Goal: Obtain resource: Obtain resource

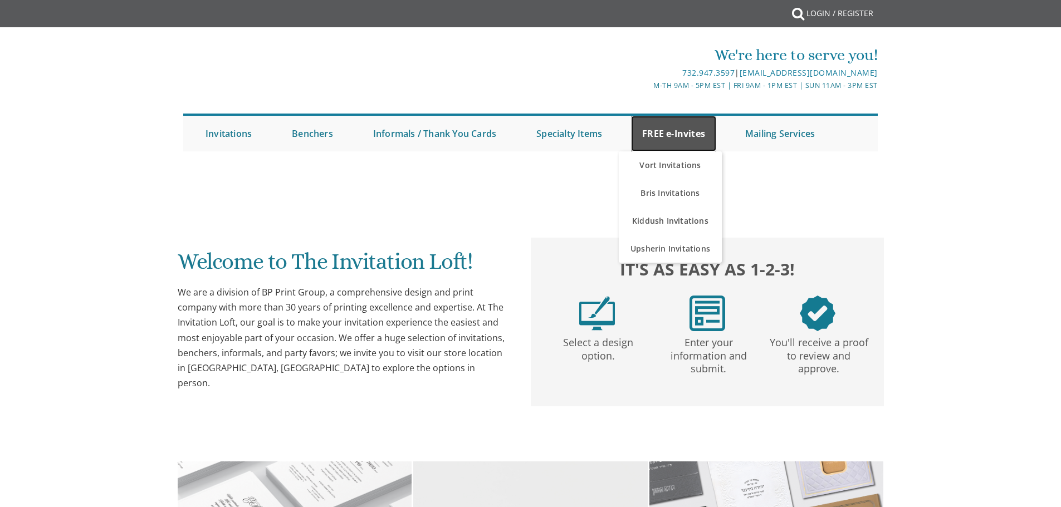
click at [674, 136] on link "FREE e-Invites" at bounding box center [673, 134] width 85 height 36
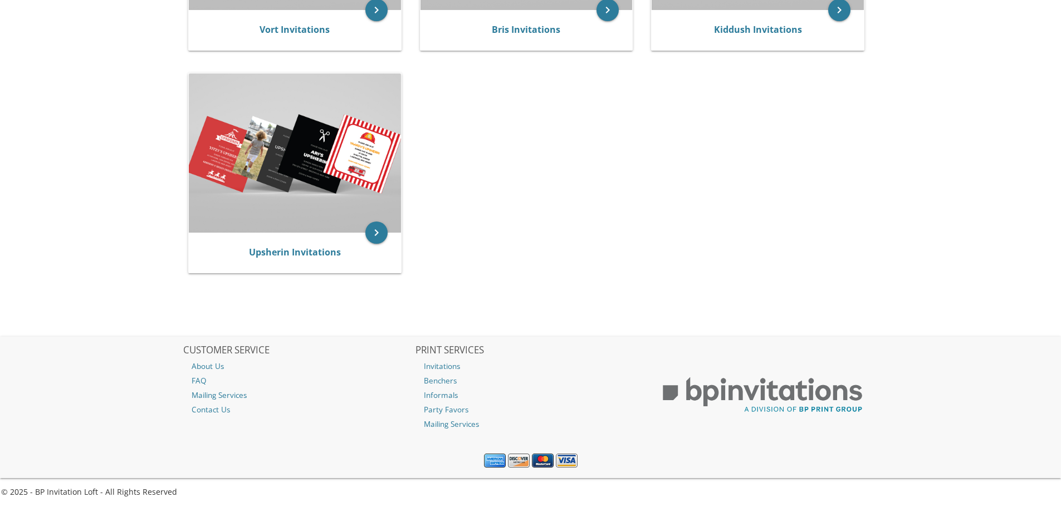
scroll to position [398, 0]
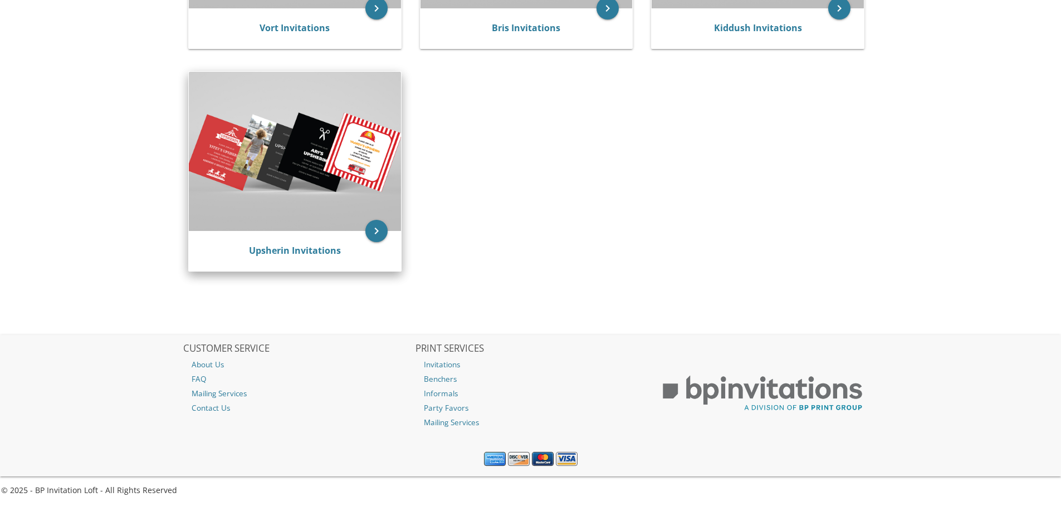
click at [327, 164] on img at bounding box center [295, 151] width 212 height 159
click at [266, 138] on img at bounding box center [295, 151] width 212 height 159
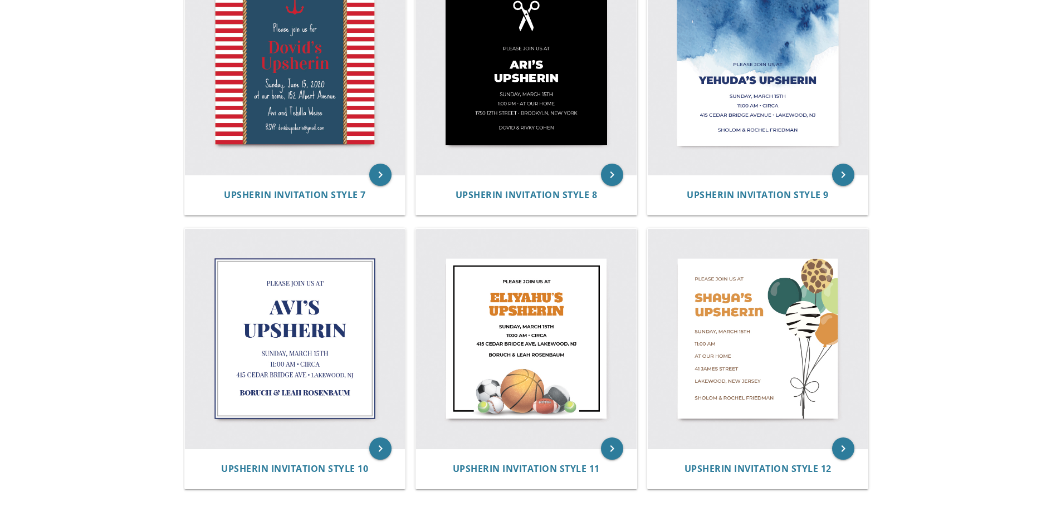
scroll to position [1054, 0]
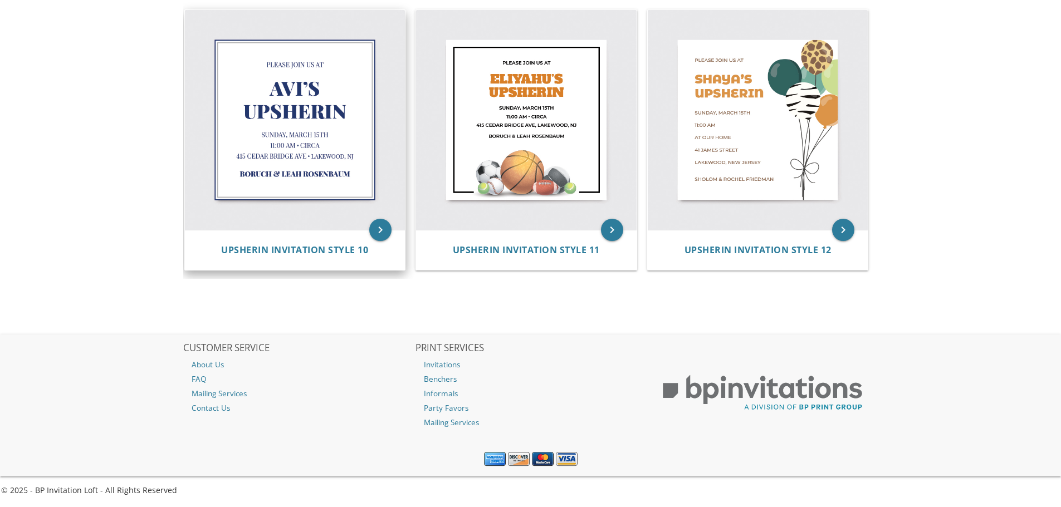
click at [321, 150] on img at bounding box center [295, 120] width 221 height 221
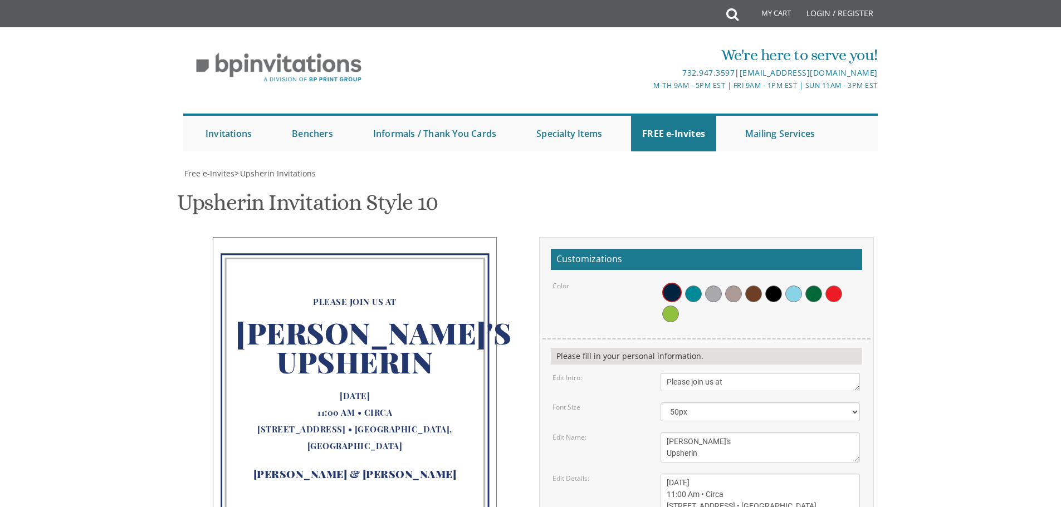
scroll to position [223, 0]
click at [709, 373] on textarea "Please join us at" at bounding box center [760, 382] width 199 height 18
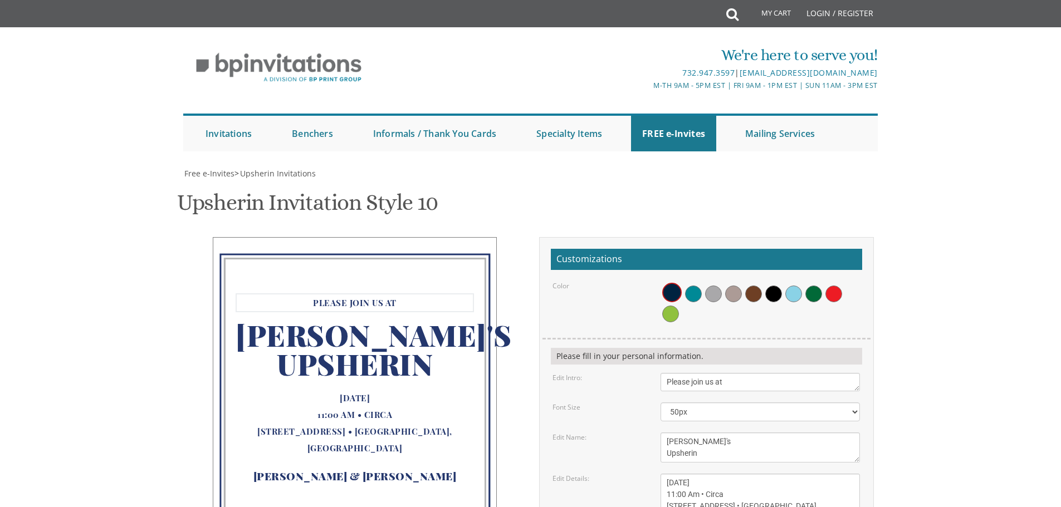
drag, startPoint x: 731, startPoint y: 164, endPoint x: 632, endPoint y: 164, distance: 99.1
click at [632, 373] on div "Edit Intro: Please join us at" at bounding box center [706, 382] width 324 height 18
type textarea "You are invited to"
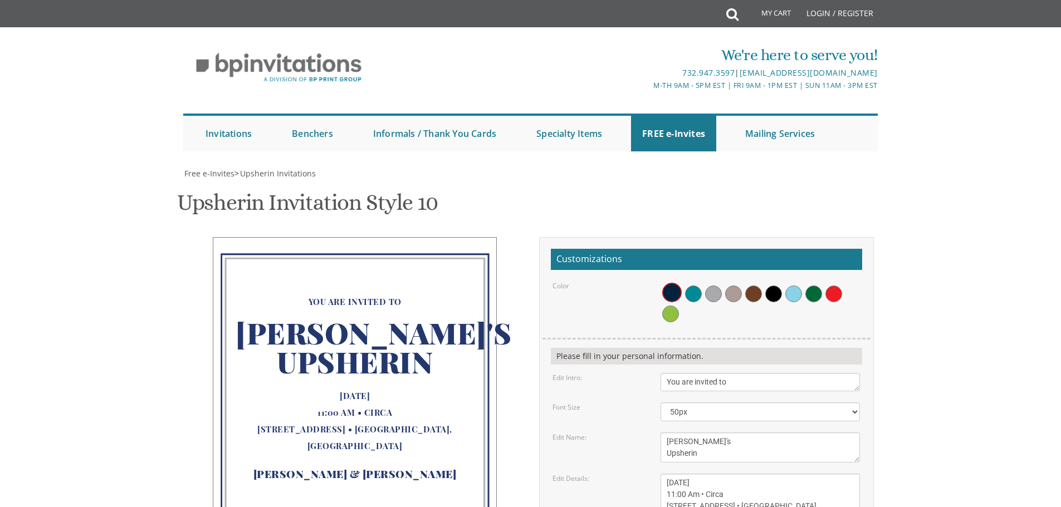
click at [725, 249] on form "Customizations Color Please fill in your personal information. Edit Intro: Plea…" at bounding box center [706, 446] width 311 height 395
click at [696, 433] on textarea "Avi's Upsherin" at bounding box center [760, 448] width 199 height 30
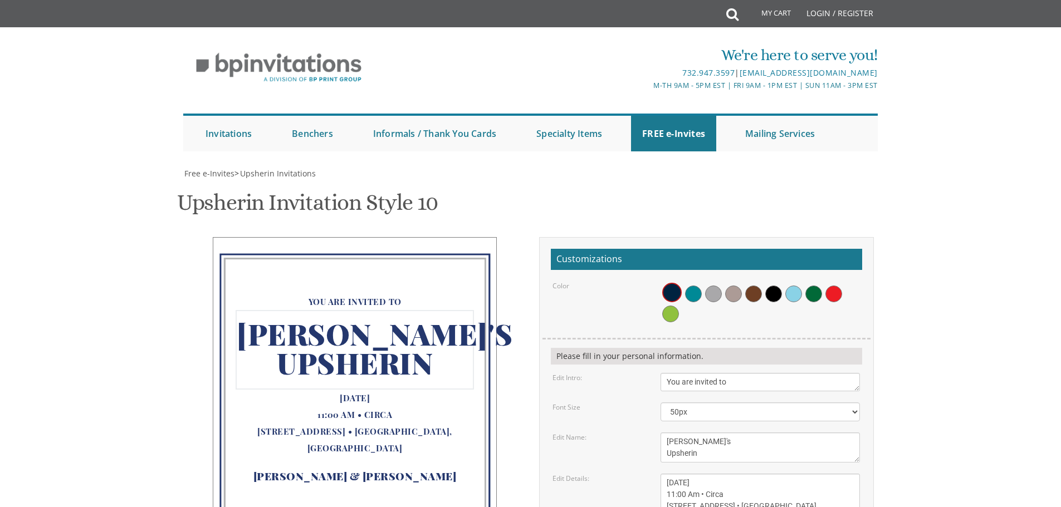
drag, startPoint x: 700, startPoint y: 229, endPoint x: 602, endPoint y: 216, distance: 99.0
click at [602, 433] on div "Edit Name: Avi's Upsherin" at bounding box center [706, 448] width 324 height 30
type textarea "Devora's Bas Mitzva Shabbos"
click at [732, 474] on textarea "Sunday, March 15th 11:00 Am • Circa 415 Cedar Bridge Ave • Lakewood, NJ" at bounding box center [760, 495] width 199 height 42
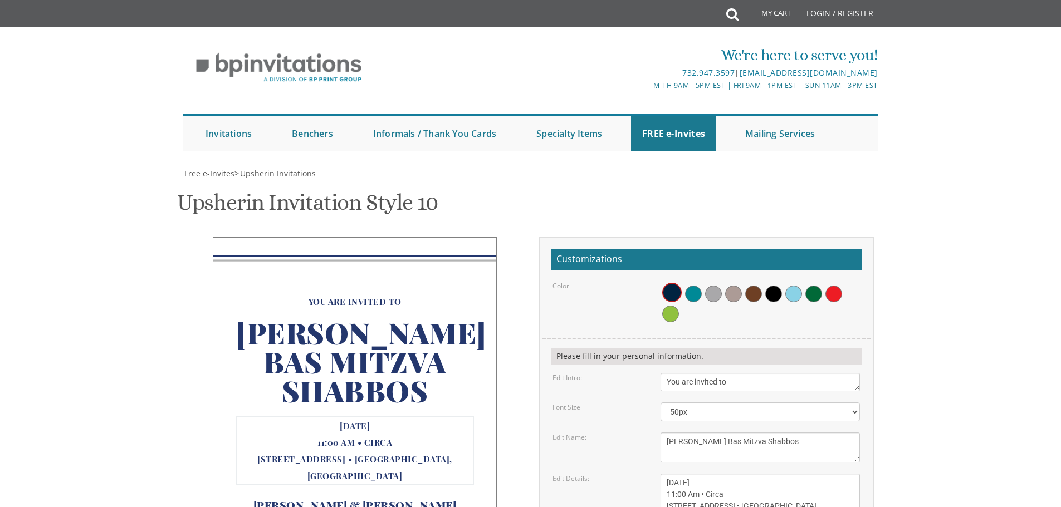
drag, startPoint x: 738, startPoint y: 260, endPoint x: 657, endPoint y: 258, distance: 80.8
click at [657, 474] on div "Sunday, March 15th 11:00 Am • Circa 415 Cedar Bridge Ave • Lakewood, NJ" at bounding box center [760, 495] width 216 height 42
click at [741, 474] on textarea "Sunday, March 15th 11:00 Am • Circa 415 Cedar Bridge Ave • Lakewood, NJ" at bounding box center [760, 495] width 199 height 42
drag, startPoint x: 715, startPoint y: 277, endPoint x: 657, endPoint y: 273, distance: 58.6
click at [657, 474] on div "Sunday, March 15th 11:00 Am • Circa 415 Cedar Bridge Ave • Lakewood, NJ" at bounding box center [760, 495] width 216 height 42
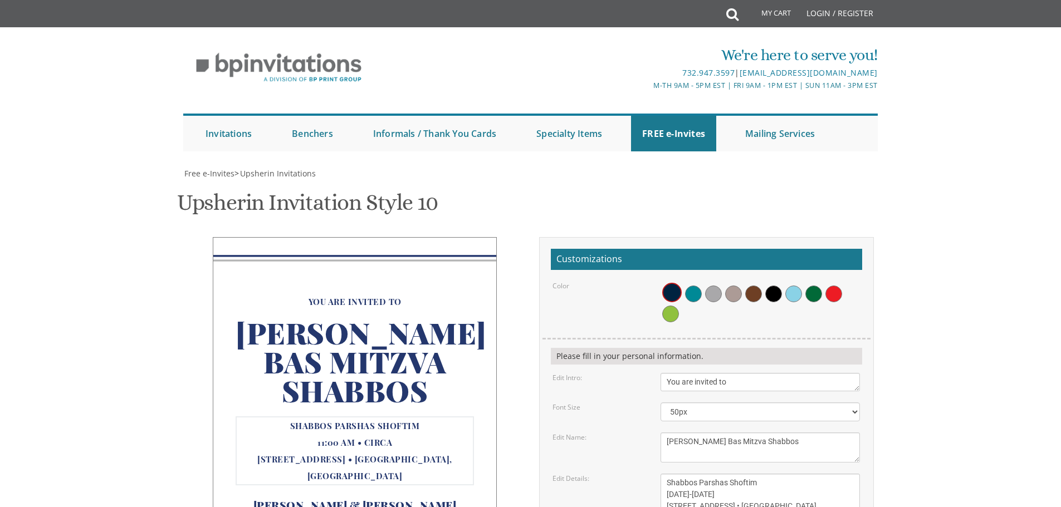
drag, startPoint x: 797, startPoint y: 285, endPoint x: 661, endPoint y: 281, distance: 136.0
click at [661, 474] on textarea "Sunday, March 15th 11:00 Am • Circa 415 Cedar Bridge Ave • Lakewood, NJ" at bounding box center [760, 495] width 199 height 42
type textarea "Shabbos Parshas Shoftim August 29-30 19 Cabernet Drive Lakewood NJ"
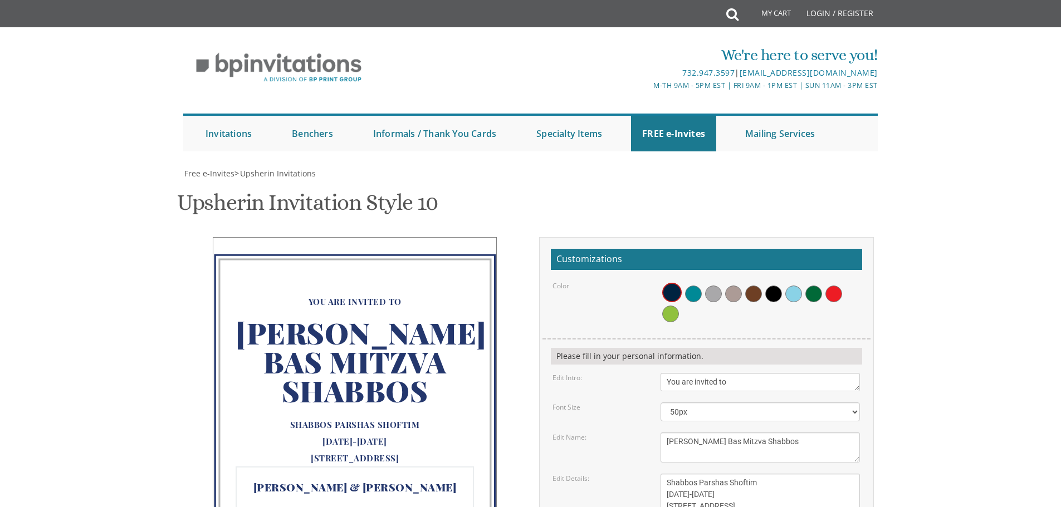
drag, startPoint x: 746, startPoint y: 312, endPoint x: 644, endPoint y: 311, distance: 101.9
click at [852, 403] on select "30px 40px 50px 60px 70px" at bounding box center [760, 412] width 199 height 19
select select "70px"
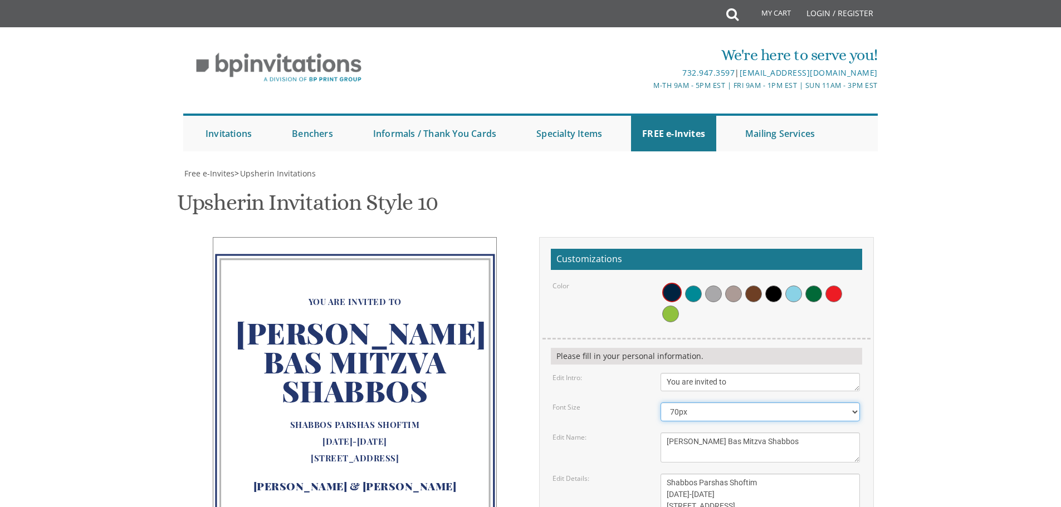
click at [661, 403] on select "30px 40px 50px 60px 70px" at bounding box center [760, 412] width 199 height 19
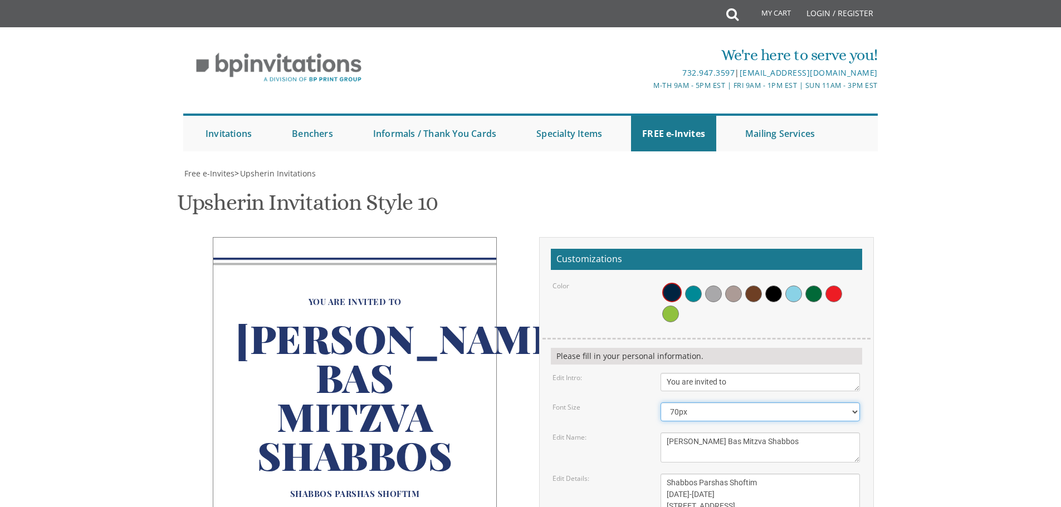
scroll to position [279, 0]
drag, startPoint x: 769, startPoint y: 259, endPoint x: 603, endPoint y: 251, distance: 166.2
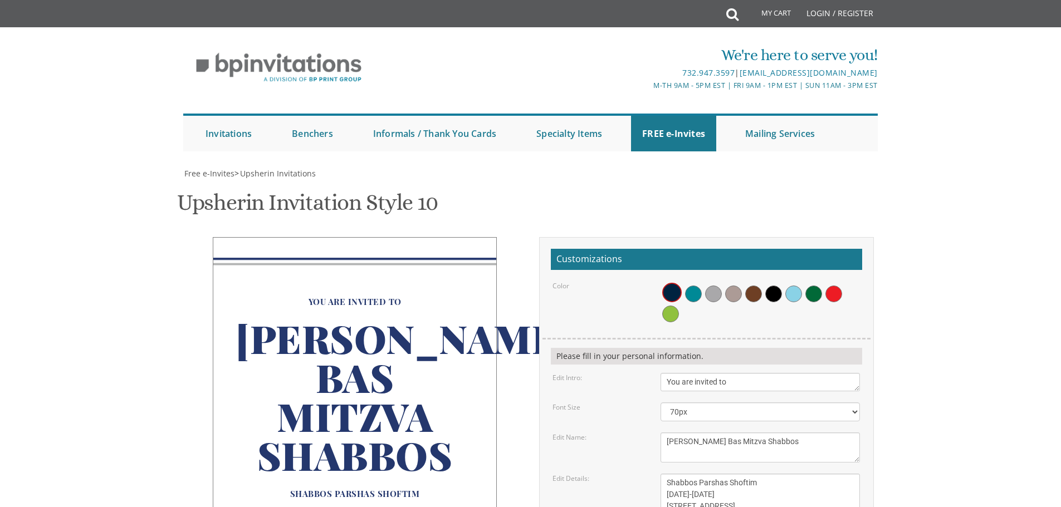
type textarea "Looking forward!"
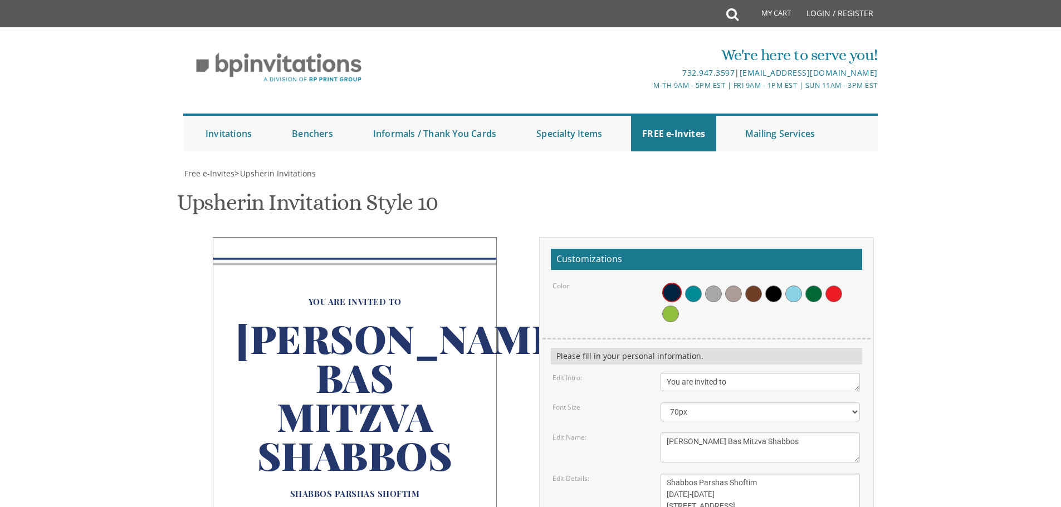
type input "[EMAIL_ADDRESS][DOMAIN_NAME]"
click at [689, 286] on span at bounding box center [693, 294] width 17 height 17
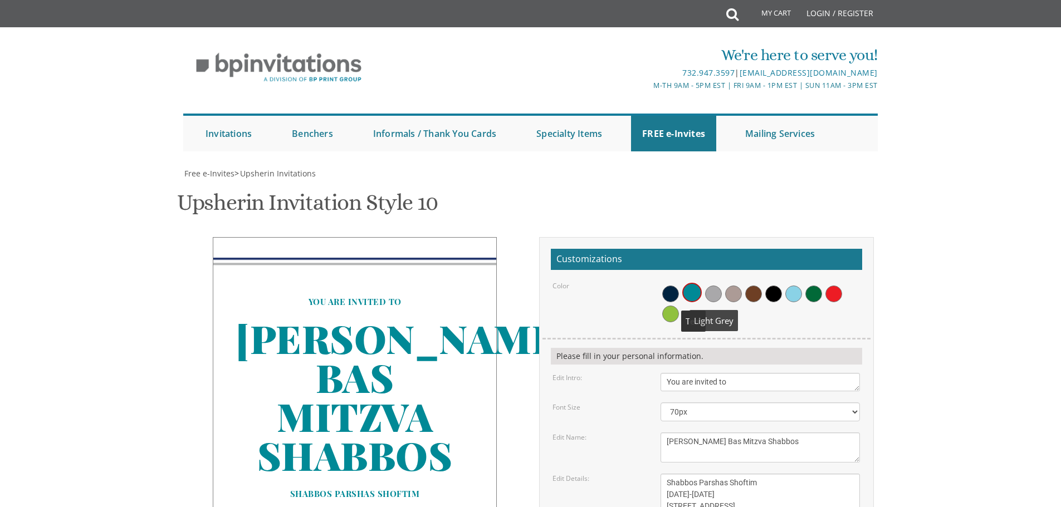
click at [728, 286] on span at bounding box center [733, 294] width 17 height 17
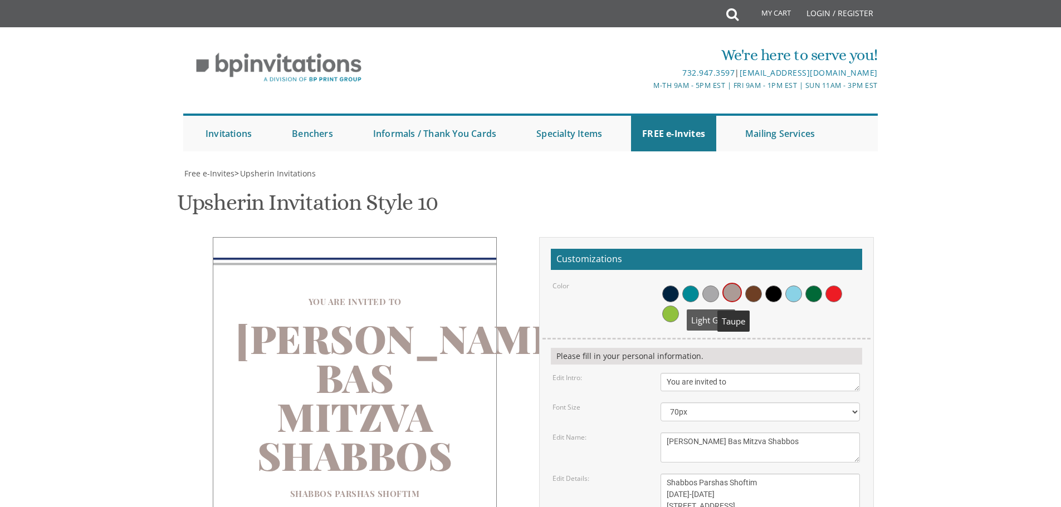
click at [717, 286] on span at bounding box center [710, 294] width 17 height 17
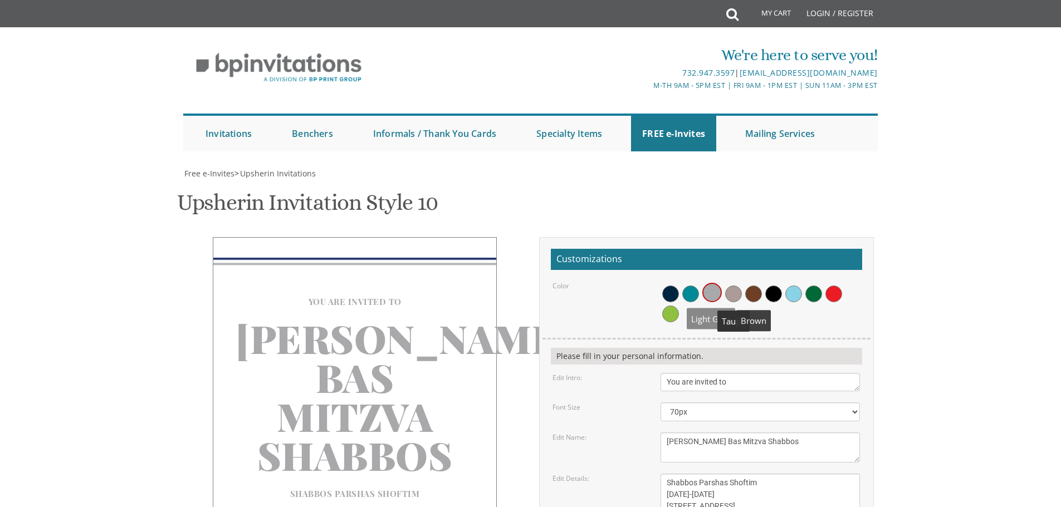
click at [754, 286] on span at bounding box center [753, 294] width 17 height 17
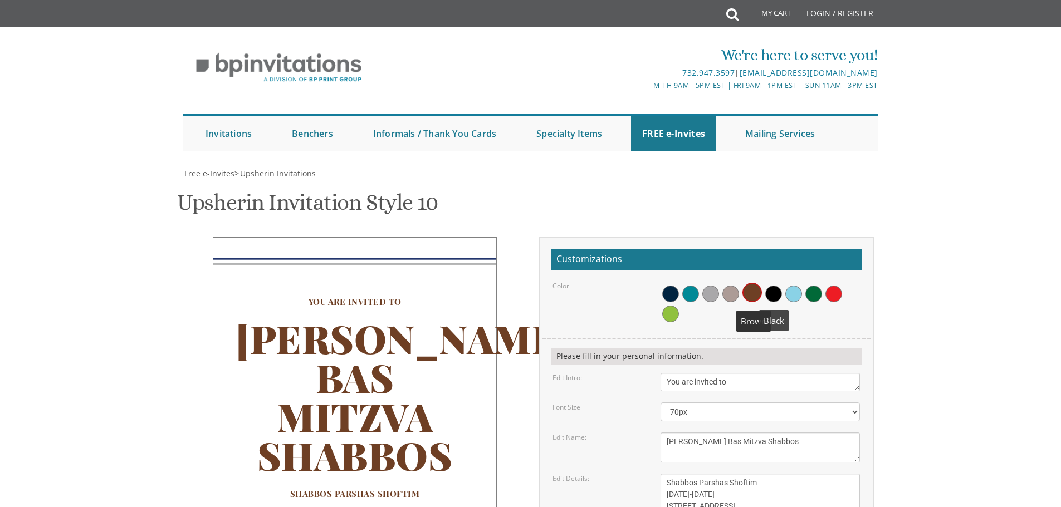
click at [773, 286] on span at bounding box center [773, 294] width 17 height 17
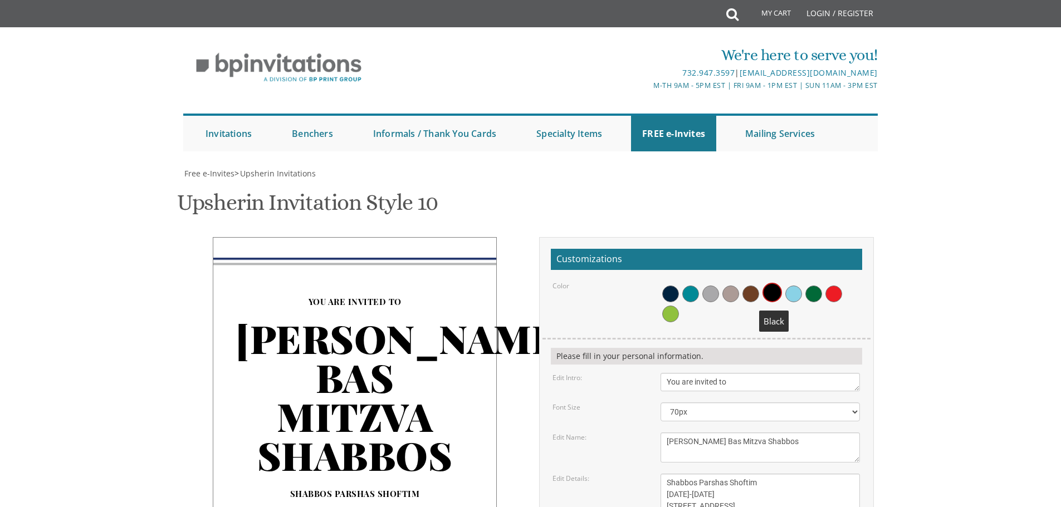
click at [784, 281] on div at bounding box center [760, 302] width 199 height 43
click at [794, 286] on span at bounding box center [793, 294] width 17 height 17
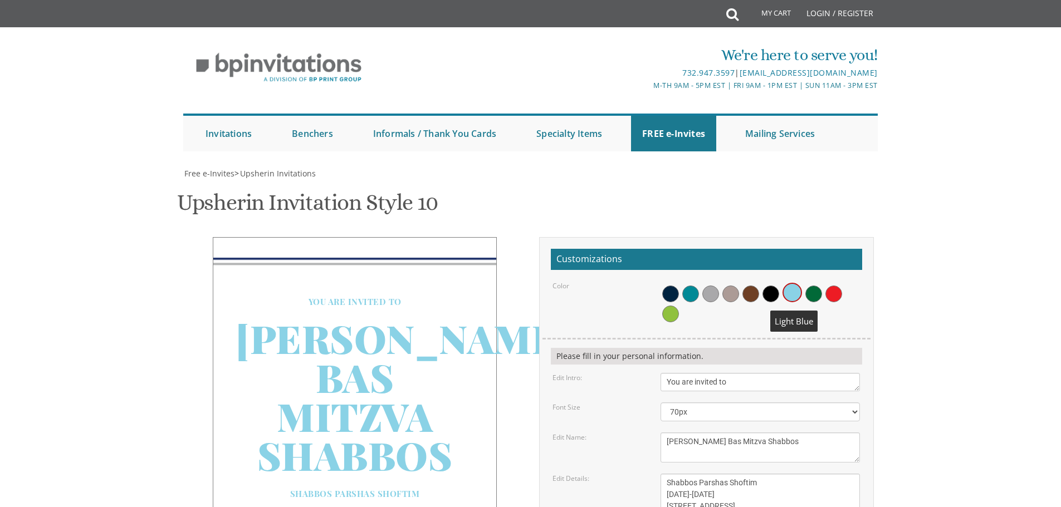
click at [804, 281] on div at bounding box center [760, 302] width 199 height 43
click at [810, 286] on span at bounding box center [813, 294] width 17 height 17
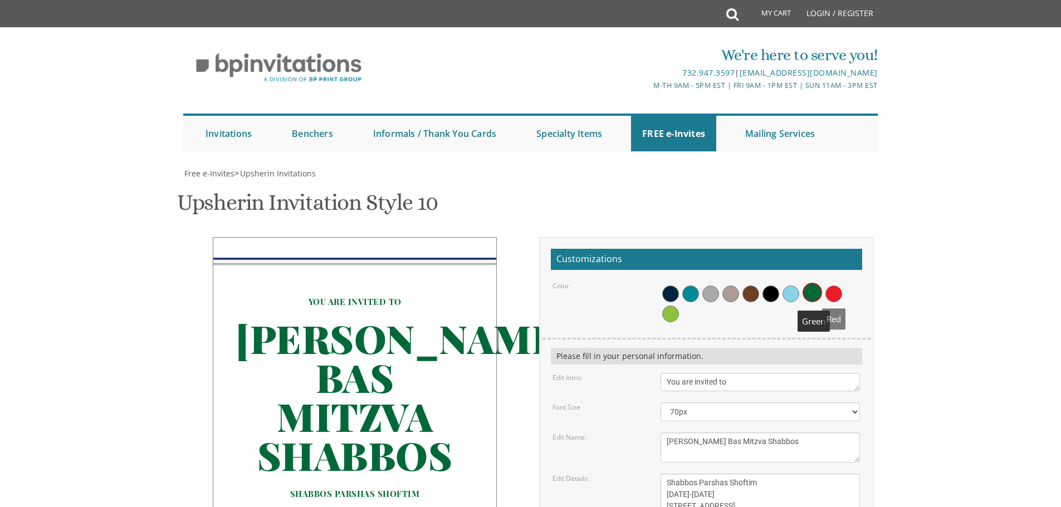
click at [825, 286] on span at bounding box center [833, 294] width 17 height 17
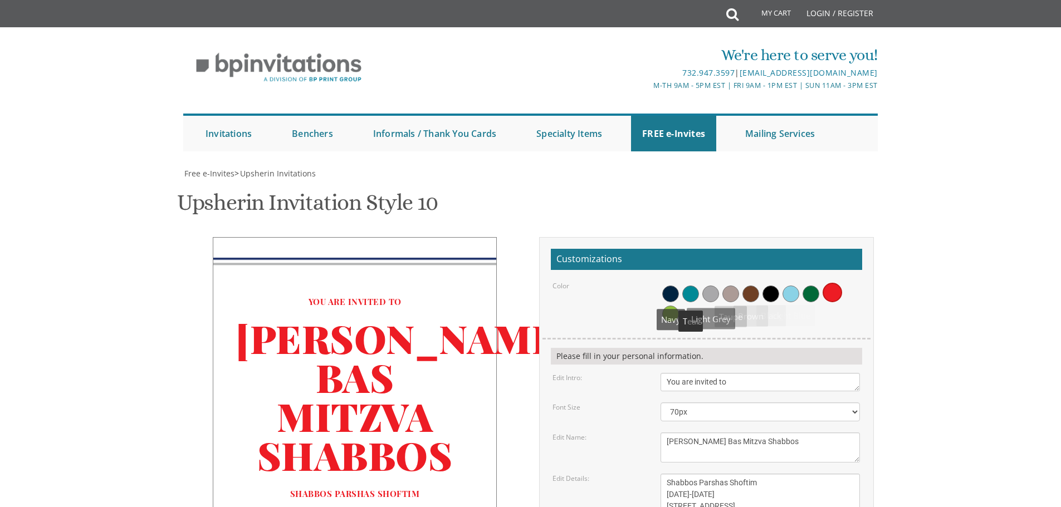
click at [667, 306] on span at bounding box center [670, 314] width 17 height 17
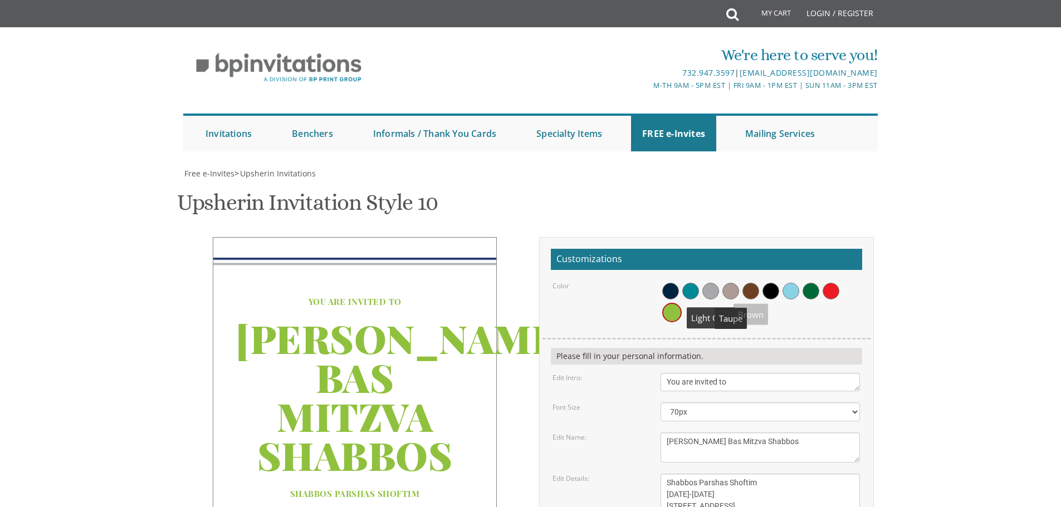
click at [690, 283] on span at bounding box center [690, 291] width 17 height 17
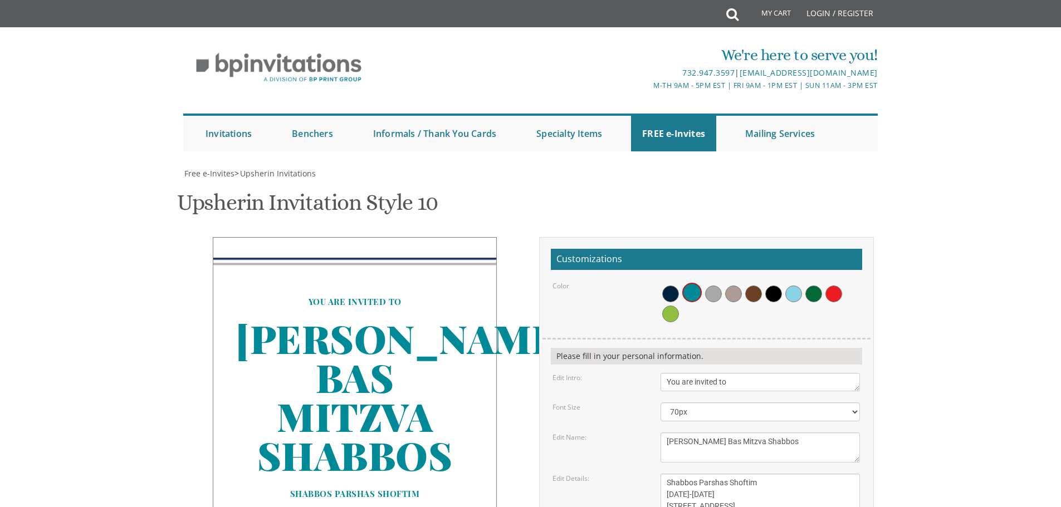
scroll to position [390, 0]
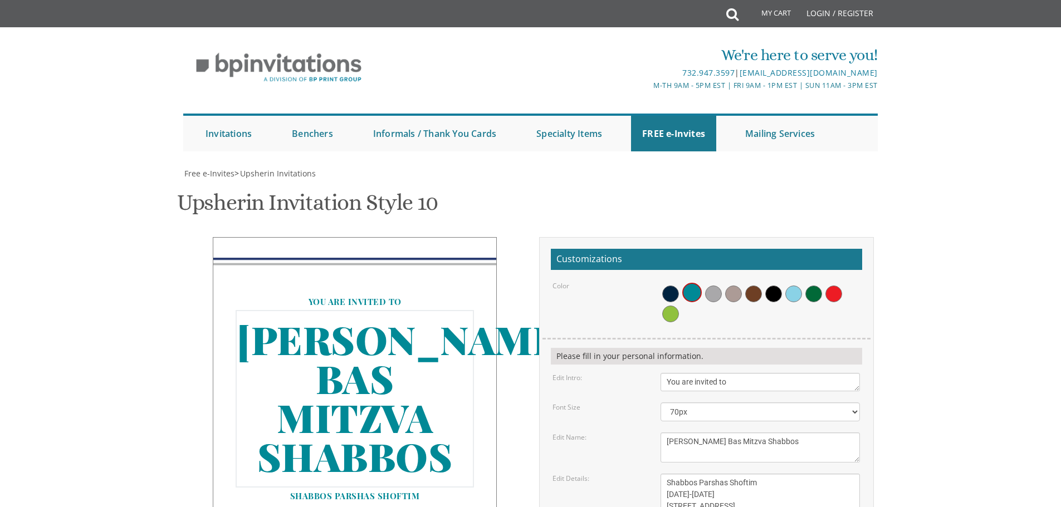
drag, startPoint x: 783, startPoint y: 217, endPoint x: 738, endPoint y: 219, distance: 44.6
click at [738, 433] on textarea "Avi's Upsherin" at bounding box center [760, 448] width 199 height 30
type textarea "Devora's Bas Mitzva"
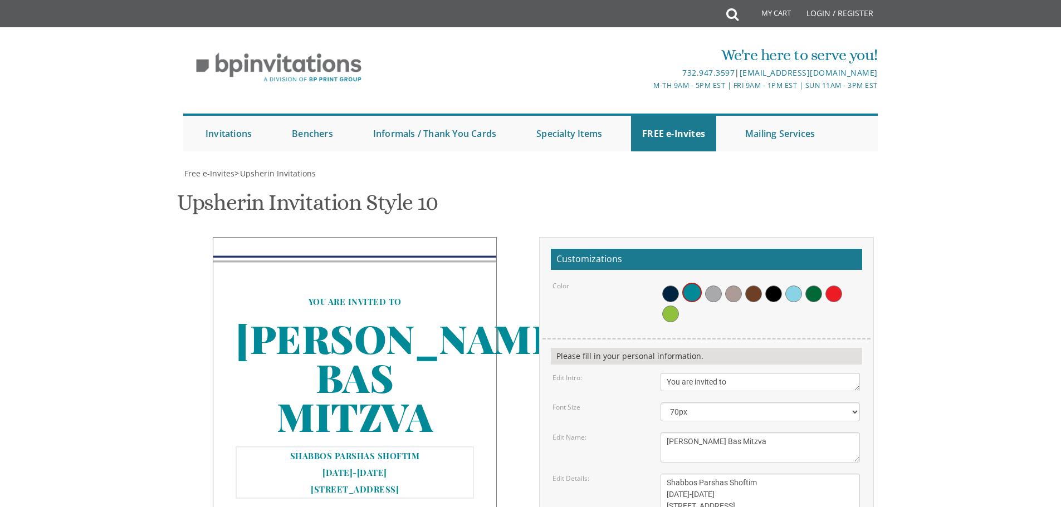
click at [804, 474] on textarea "Sunday, March 15th 11:00 Am • Circa 415 Cedar Bridge Ave • Lakewood, NJ" at bounding box center [760, 495] width 199 height 42
click at [315, 401] on div "You are invited to Devora's Bas Mitzva Shabbos Parshas Shoftim August 29-30 19 …" at bounding box center [530, 450] width 703 height 426
click at [200, 172] on span "Free e-Invites" at bounding box center [209, 173] width 50 height 11
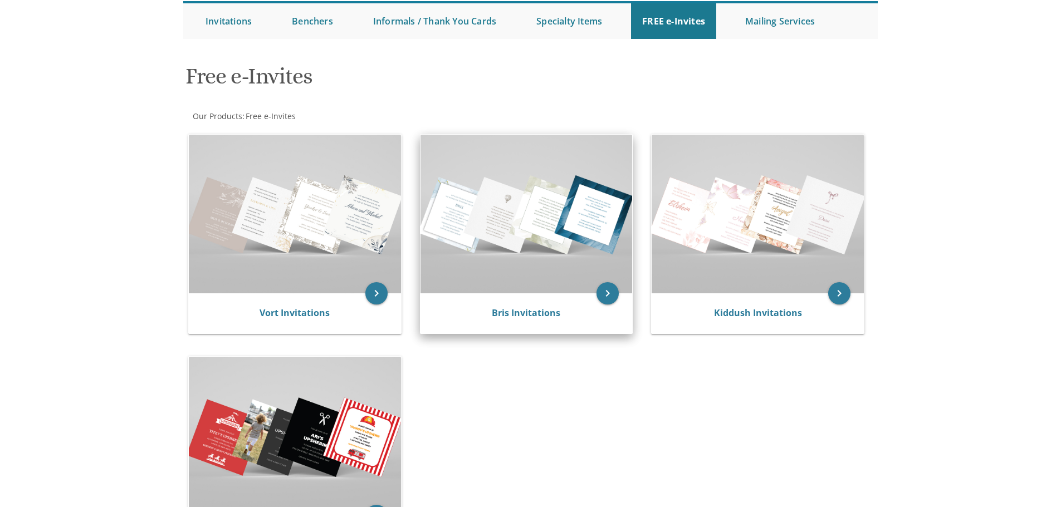
scroll to position [111, 0]
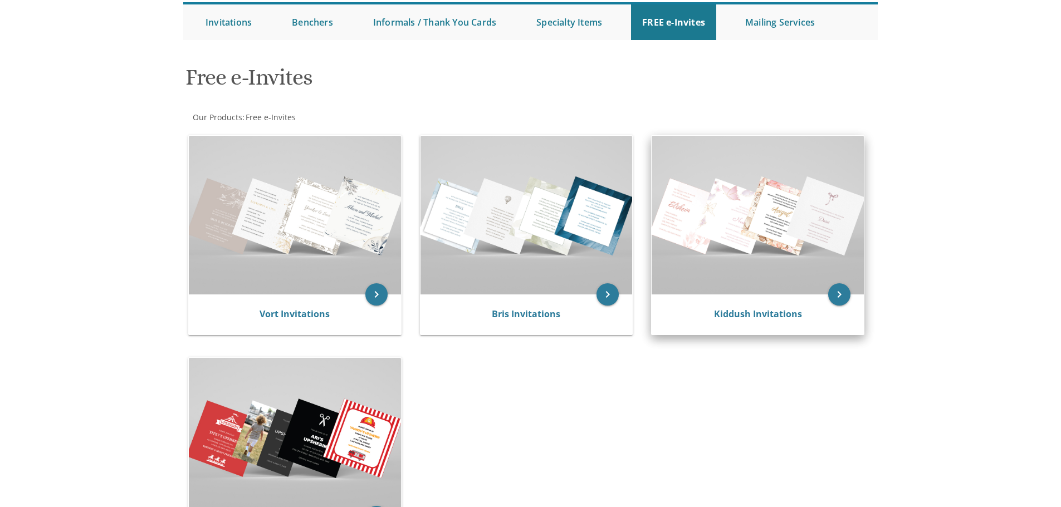
click at [721, 253] on img at bounding box center [758, 215] width 212 height 159
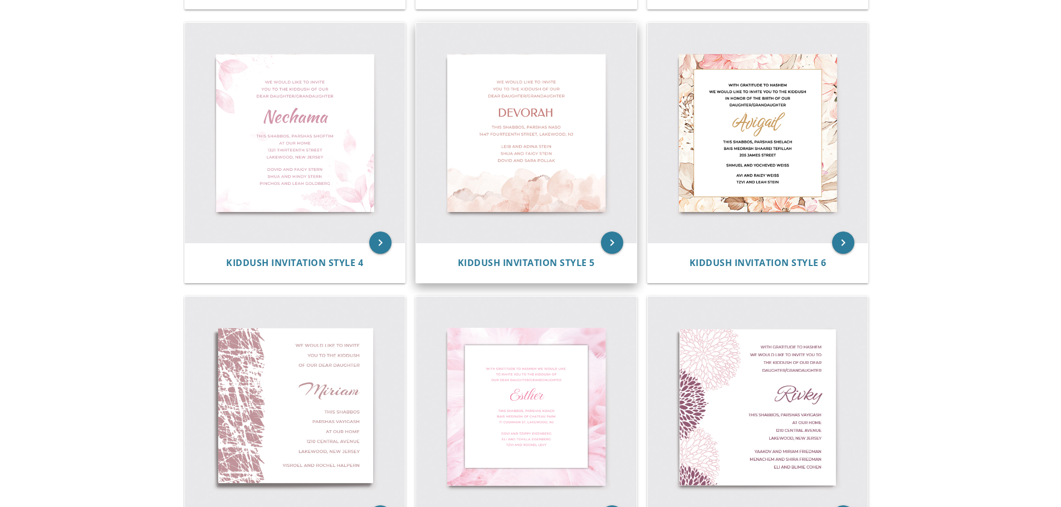
scroll to position [501, 0]
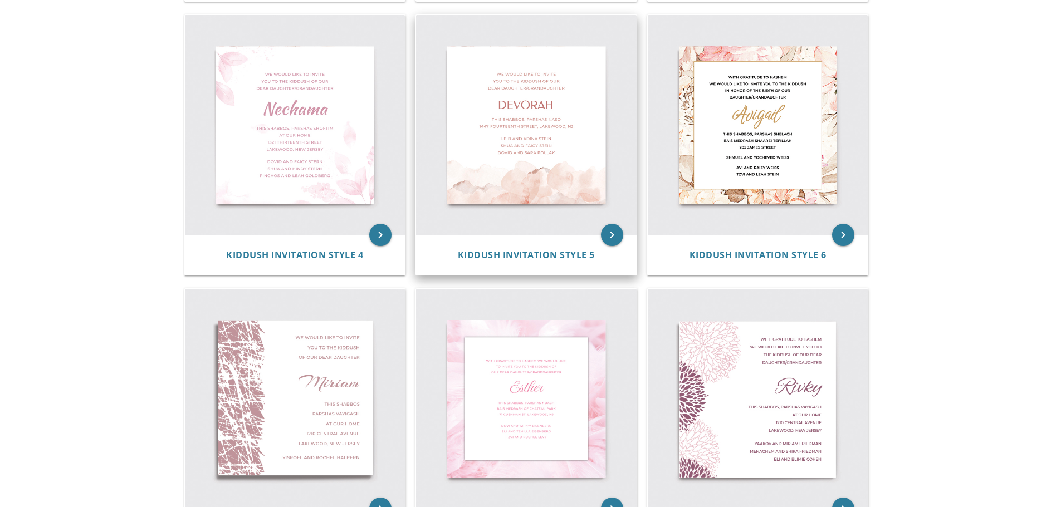
click at [507, 173] on img at bounding box center [526, 125] width 221 height 221
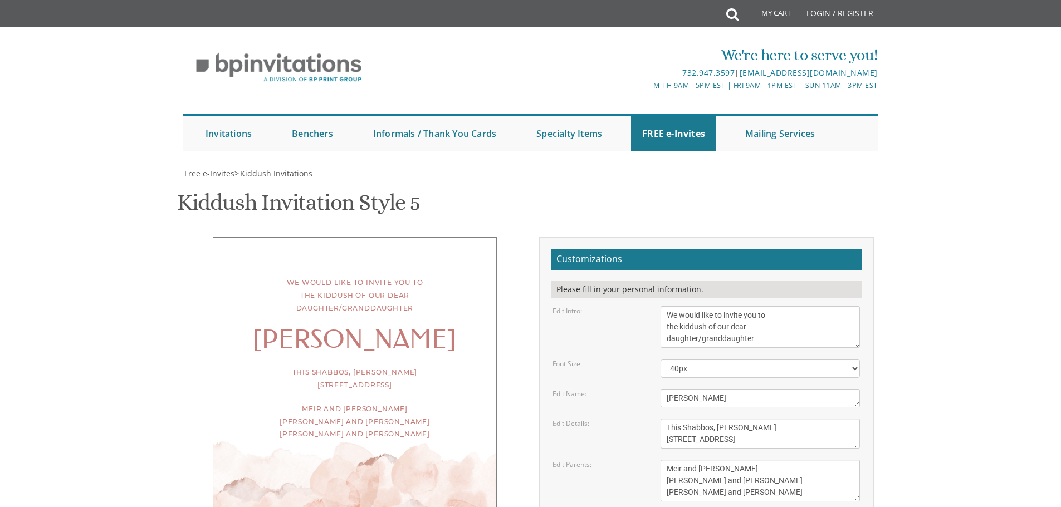
click at [400, 297] on div "We would like to invite you to the kiddush of our dear daughter/granddaughter" at bounding box center [355, 296] width 238 height 38
click at [419, 300] on div "We would like to invite you to the kiddush of our dear daughter/granddaughter" at bounding box center [355, 296] width 238 height 38
drag, startPoint x: 756, startPoint y: 271, endPoint x: 680, endPoint y: 271, distance: 76.9
click at [680, 306] on textarea "We would like to invite you to the kiddush of our dear daughter/granddaughter" at bounding box center [760, 327] width 199 height 42
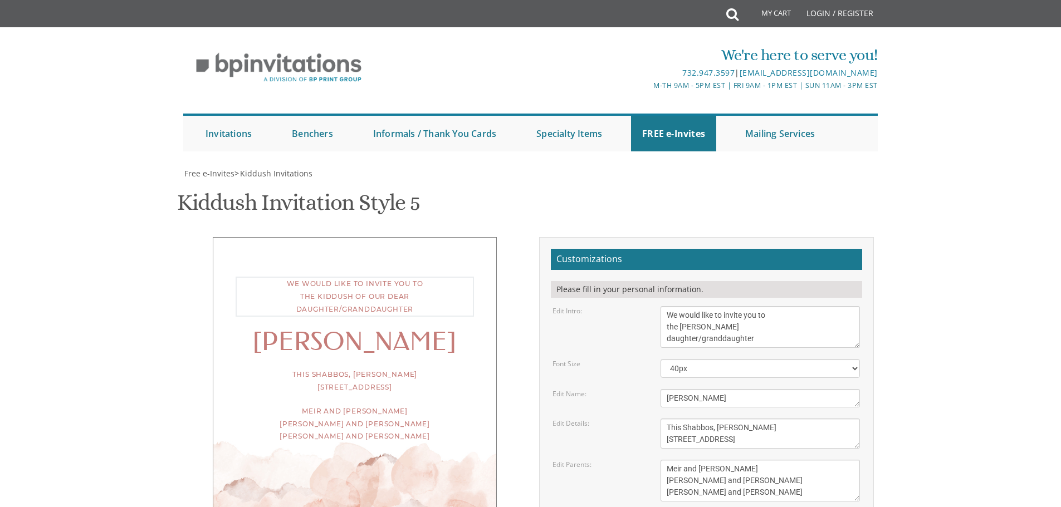
click at [697, 306] on textarea "We would like to invite you to the kiddush of our dear daughter/granddaughter" at bounding box center [760, 327] width 199 height 42
click at [699, 306] on textarea "We would like to invite you to the kiddush of our dear daughter/granddaughter" at bounding box center [760, 327] width 199 height 42
click at [697, 306] on textarea "We would like to invite you to the kiddush of our dear daughter/granddaughter" at bounding box center [760, 327] width 199 height 42
click at [665, 306] on textarea "We would like to invite you to the kiddush of our dear daughter/granddaughter" at bounding box center [760, 327] width 199 height 42
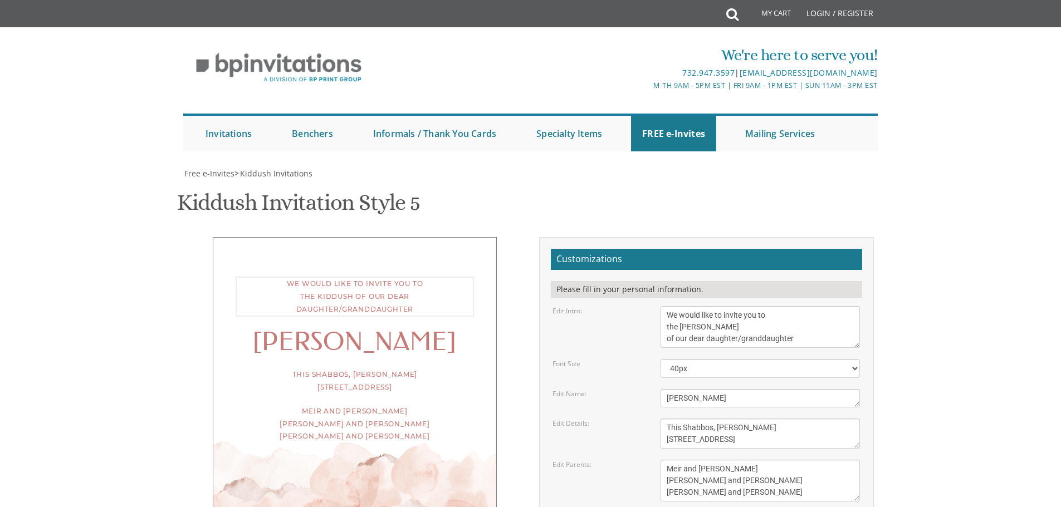
drag, startPoint x: 750, startPoint y: 174, endPoint x: 739, endPoint y: 176, distance: 11.3
click at [739, 306] on textarea "We would like to invite you to the kiddush of our dear daughter/granddaughter" at bounding box center [760, 327] width 199 height 42
type textarea "We would like to invite you to the Seudas Bas Mitzva of our dear daughter"
click at [711, 389] on textarea "Devorah" at bounding box center [760, 398] width 199 height 18
type textarea "Devora"
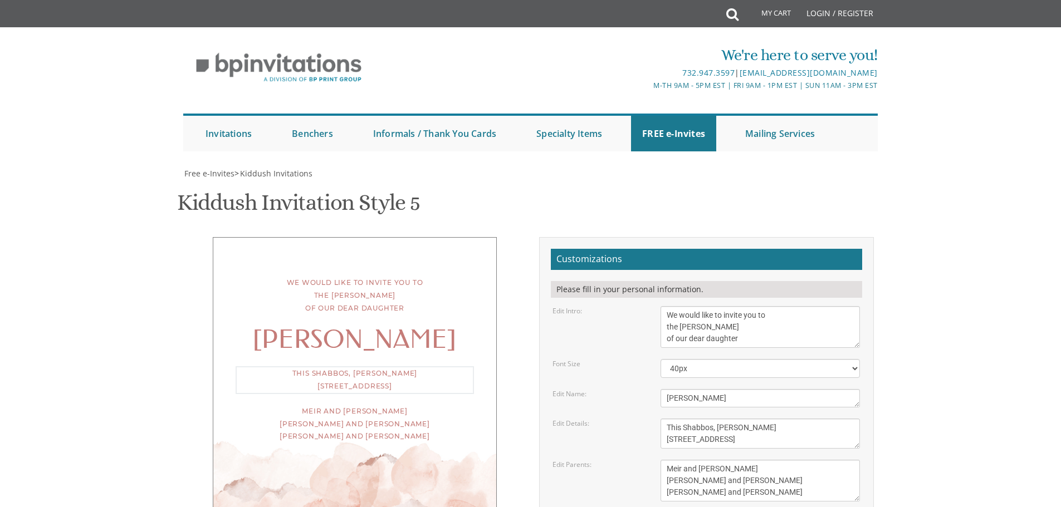
drag, startPoint x: 699, startPoint y: 266, endPoint x: 662, endPoint y: 268, distance: 37.4
click at [662, 419] on textarea "This Shabbos, Parshas Naso 1447 fourteenth street, Lakewood, NJ" at bounding box center [760, 434] width 199 height 30
click at [718, 419] on textarea "This Shabbos, Parshas Naso 1447 fourteenth street, Lakewood, NJ" at bounding box center [760, 434] width 199 height 30
drag, startPoint x: 668, startPoint y: 262, endPoint x: 653, endPoint y: 261, distance: 15.1
click at [653, 419] on div "This Shabbos, Parshas Naso 1447 fourteenth street, Lakewood, NJ" at bounding box center [760, 434] width 216 height 30
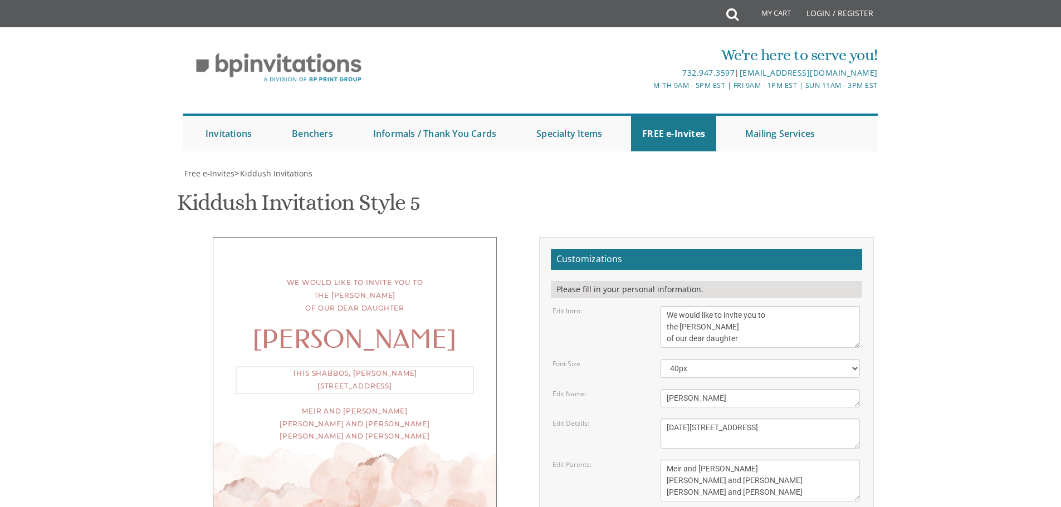
drag, startPoint x: 747, startPoint y: 276, endPoint x: 658, endPoint y: 277, distance: 88.6
click at [658, 419] on div "This Shabbos, Parshas Naso 1447 fourteenth street, Lakewood, NJ" at bounding box center [760, 434] width 216 height 30
type textarea "Sunday August 24 19 Cabernet Drive. Lakewood, NJ"
drag, startPoint x: 739, startPoint y: 328, endPoint x: 636, endPoint y: 290, distance: 109.3
click at [636, 290] on form "Customizations Please fill in your personal information. Edit Intro: We would l…" at bounding box center [706, 424] width 311 height 351
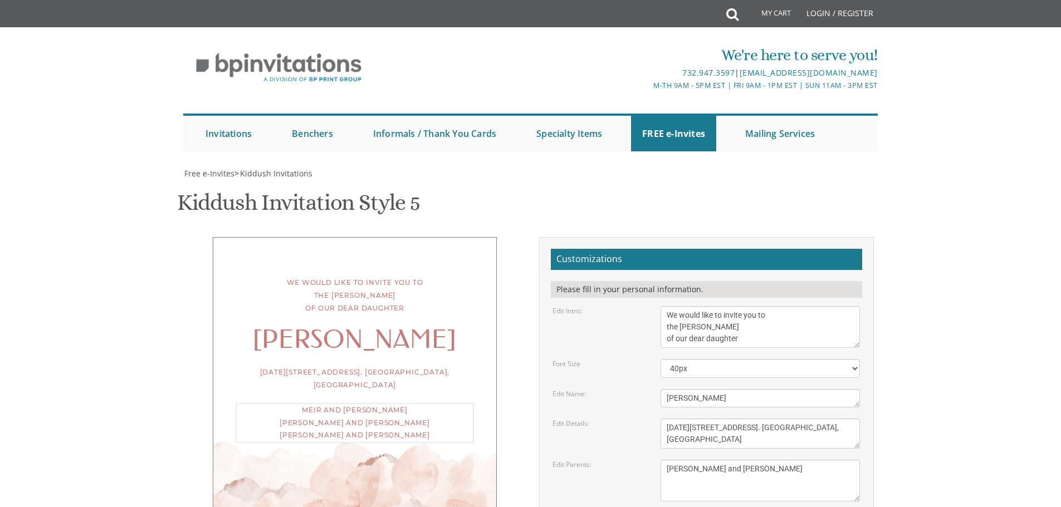
type textarea "Dovid and Chana Golda"
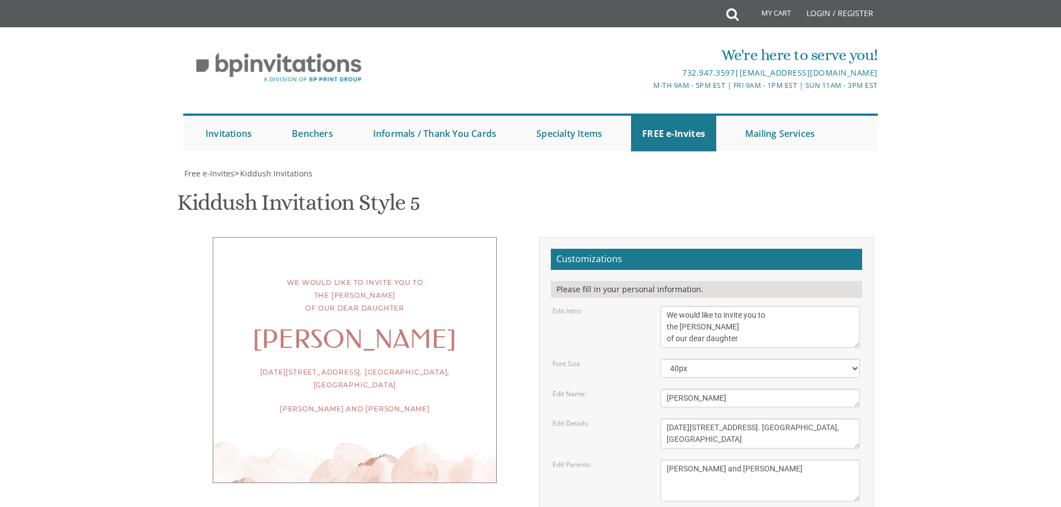
click at [740, 419] on textarea "This Shabbos, Parshas Naso 1447 fourteenth street, Lakewood, NJ" at bounding box center [760, 434] width 199 height 30
click at [731, 419] on textarea "This Shabbos, Parshas Naso 1447 fourteenth street, Lakewood, NJ" at bounding box center [760, 434] width 199 height 30
click at [675, 419] on textarea "This Shabbos, Parshas Naso 1447 fourteenth street, Lakewood, NJ" at bounding box center [760, 434] width 199 height 30
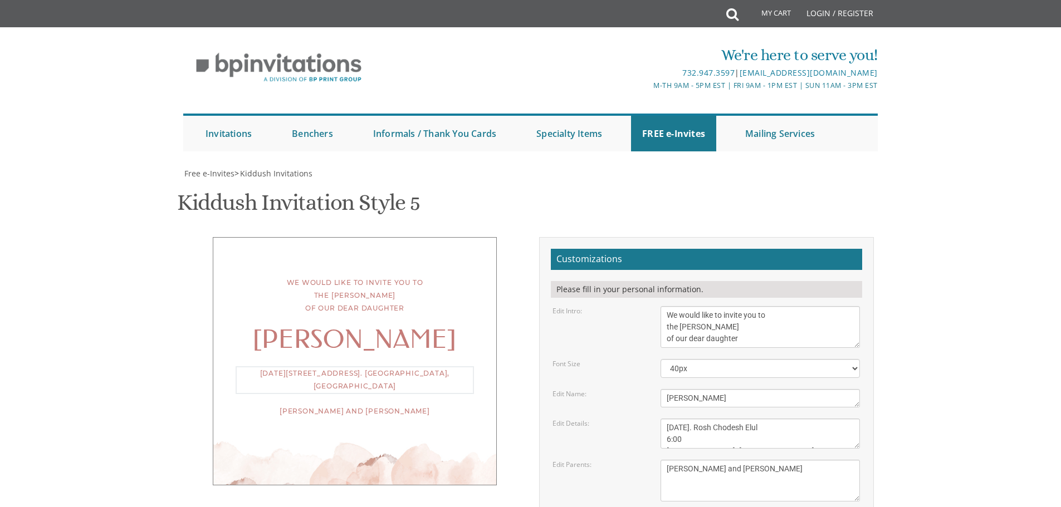
click at [696, 419] on textarea "This Shabbos, Parshas Naso 1447 fourteenth street, Lakewood, NJ" at bounding box center [760, 434] width 199 height 30
click at [790, 419] on textarea "This Shabbos, Parshas Naso 1447 fourteenth street, Lakewood, NJ" at bounding box center [760, 434] width 199 height 30
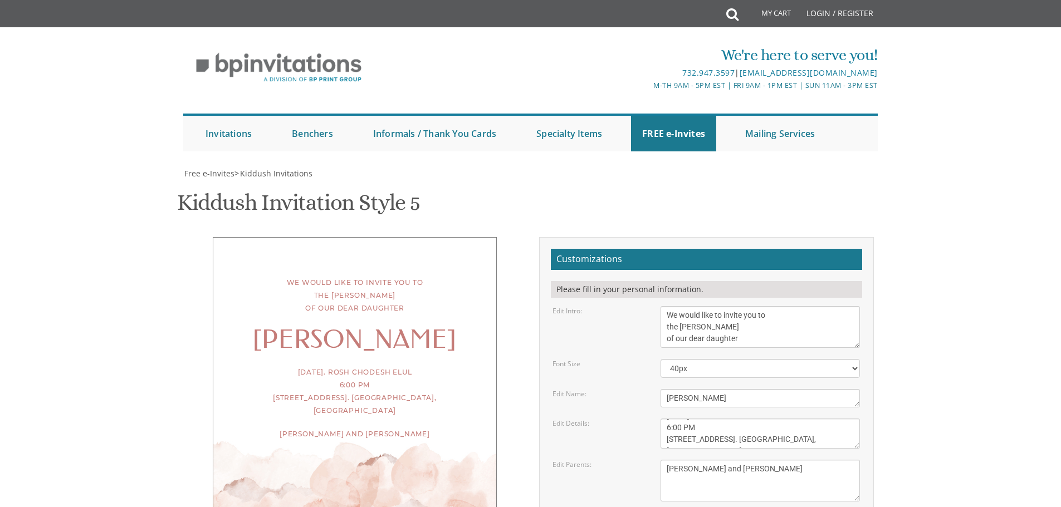
click at [410, 367] on div "Sunday August 24. Rosh Chodesh Elul 6:00 PM 19 Cabernet Drive. Lakewood, NJ" at bounding box center [355, 392] width 238 height 51
drag, startPoint x: 780, startPoint y: 327, endPoint x: 730, endPoint y: 329, distance: 50.2
click at [730, 419] on textarea "This Shabbos, Parshas Naso 1447 fourteenth street, Lakewood, NJ" at bounding box center [760, 434] width 199 height 30
type textarea "Sunday August 24. Rosh Chodesh Elul 6:00 PM 19 Cabernet Drive."
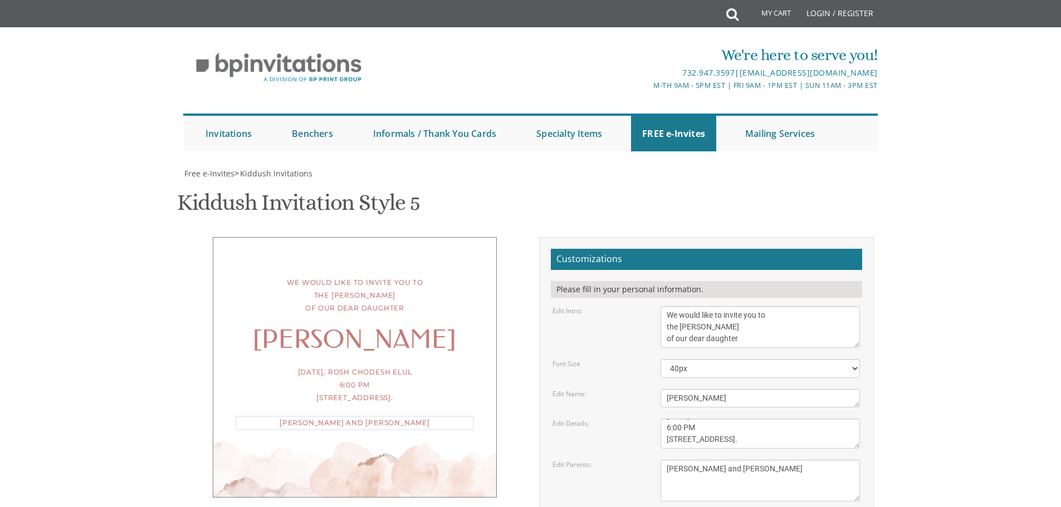
click at [788, 460] on textarea "Meir and Rena Pollack Mendy and Devorah Pollack Eli and Leba Kagan" at bounding box center [760, 481] width 199 height 42
click at [777, 460] on textarea "Meir and Rena Pollack Mendy and Devorah Pollack Eli and Leba Kagan" at bounding box center [760, 481] width 199 height 42
type textarea "Dovid and Chana Golda Persky"
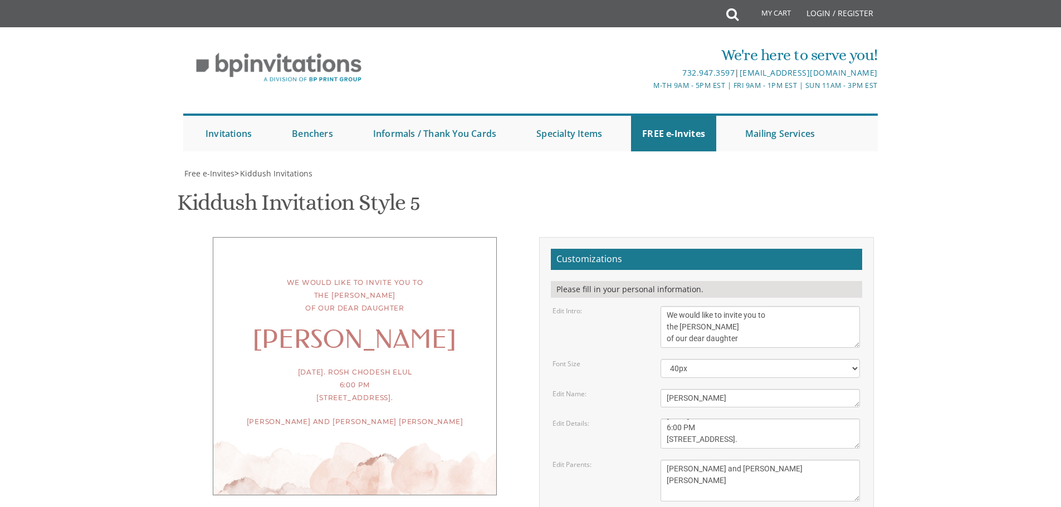
type input "cgbroide@gmail.com"
